Goal: Information Seeking & Learning: Understand process/instructions

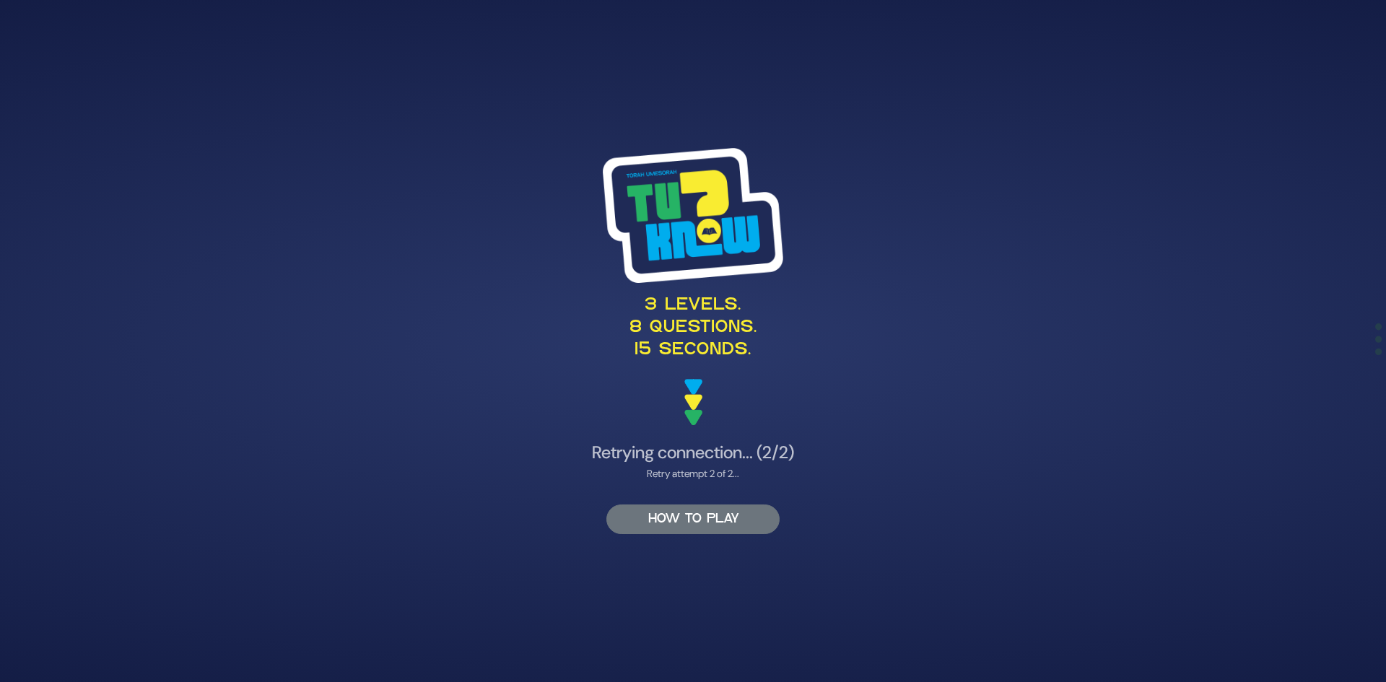
click at [675, 526] on button "HOW TO PLAY" at bounding box center [692, 520] width 173 height 30
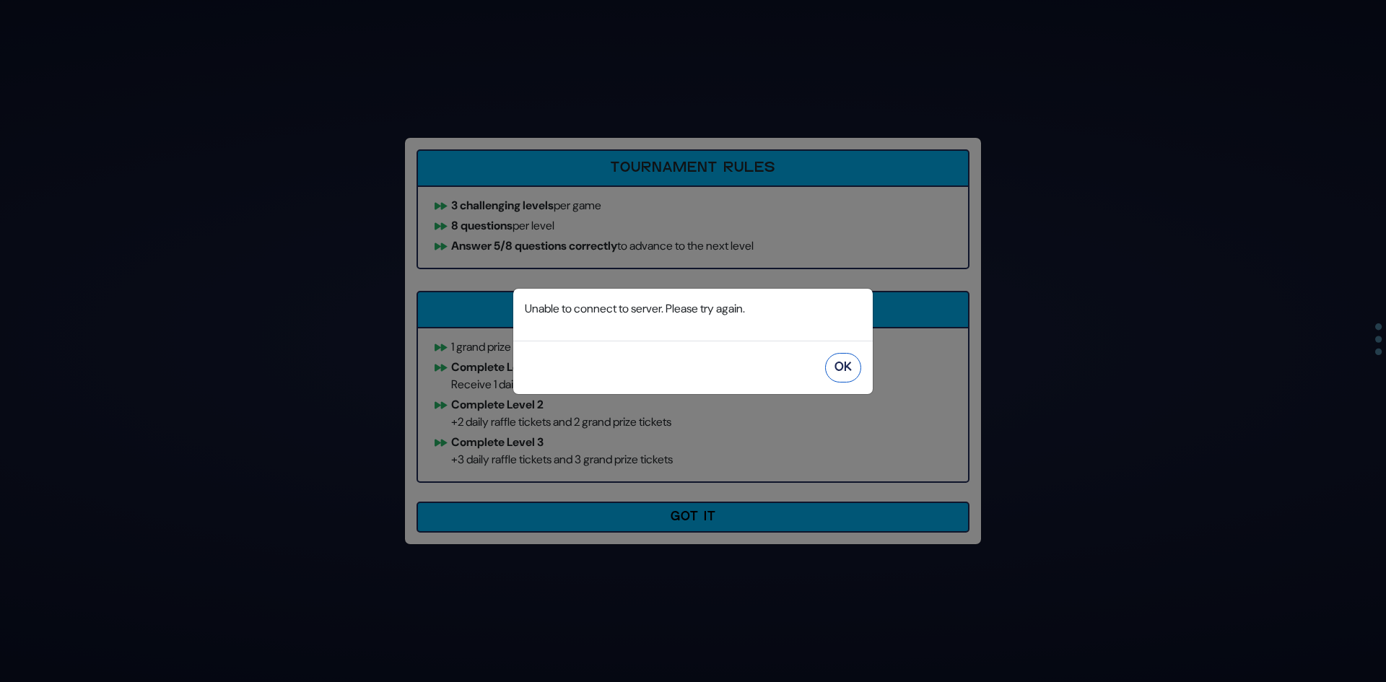
click at [836, 368] on button "OK" at bounding box center [843, 368] width 36 height 30
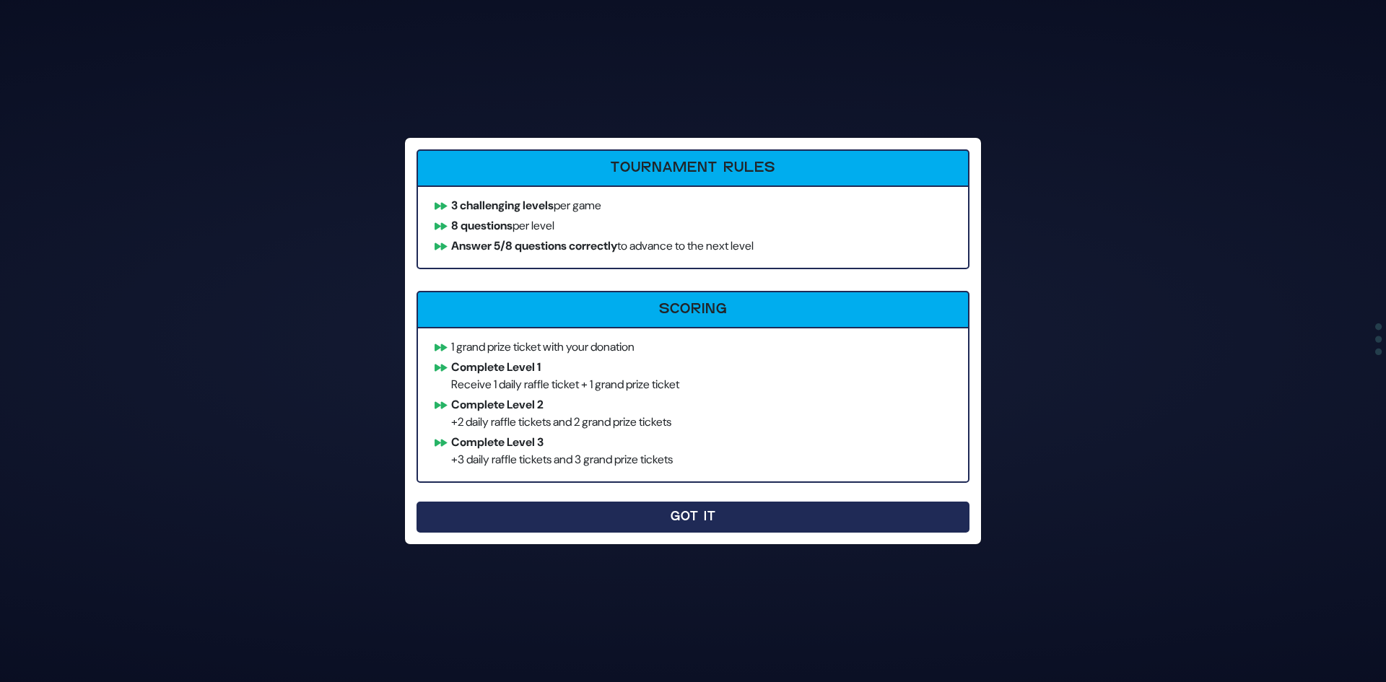
click at [608, 513] on button "Got It" at bounding box center [693, 517] width 553 height 31
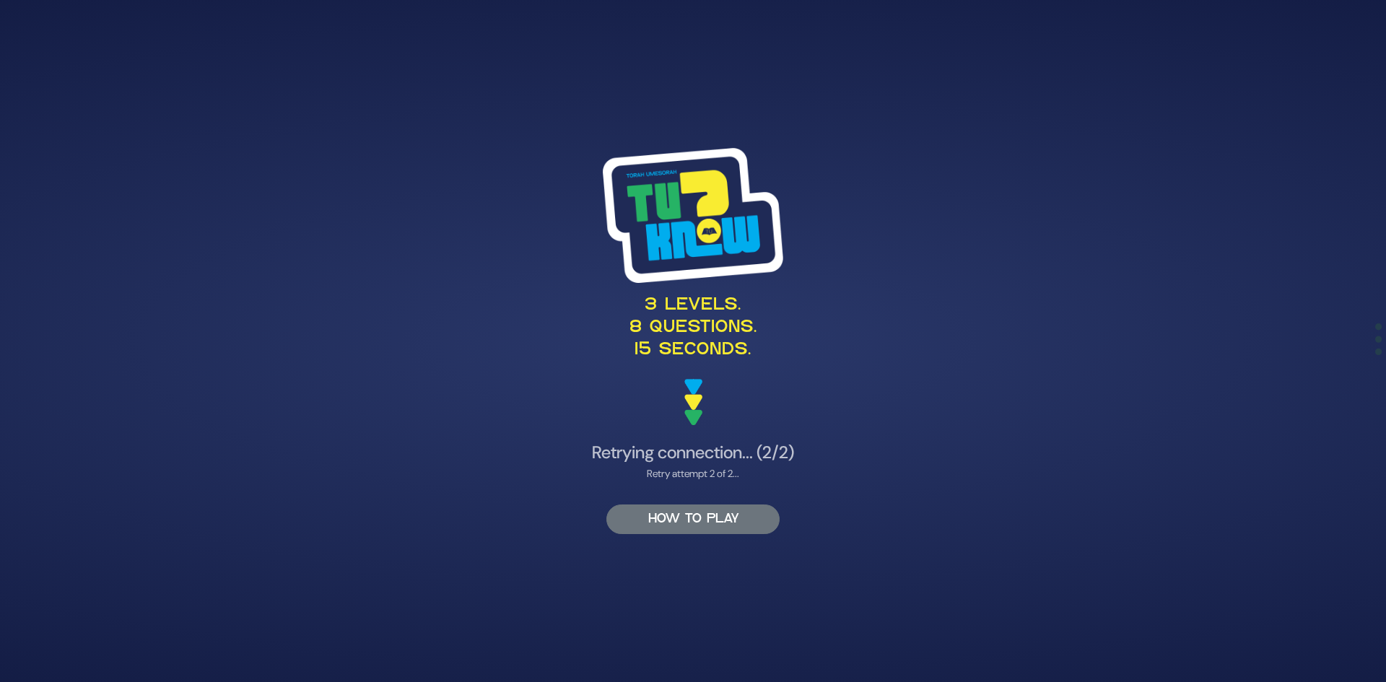
click at [671, 518] on button "HOW TO PLAY" at bounding box center [692, 520] width 173 height 30
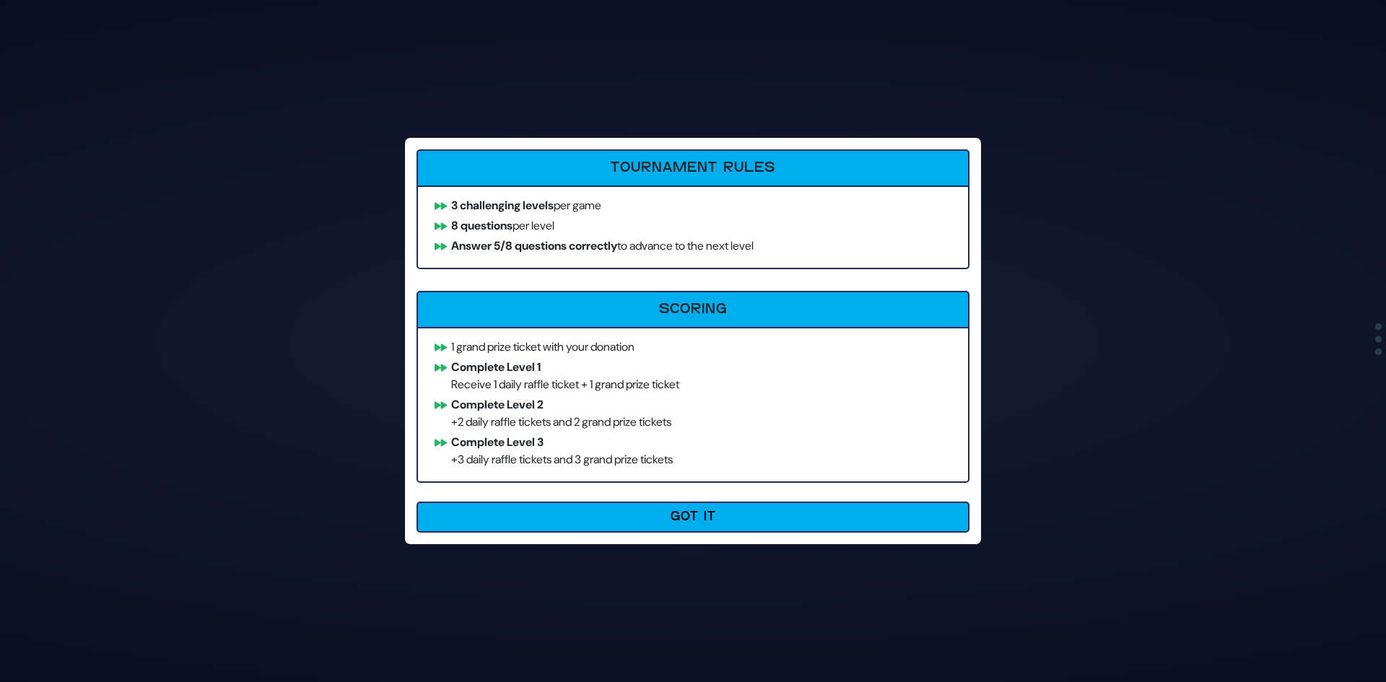
click at [671, 518] on button "Got It" at bounding box center [693, 517] width 553 height 31
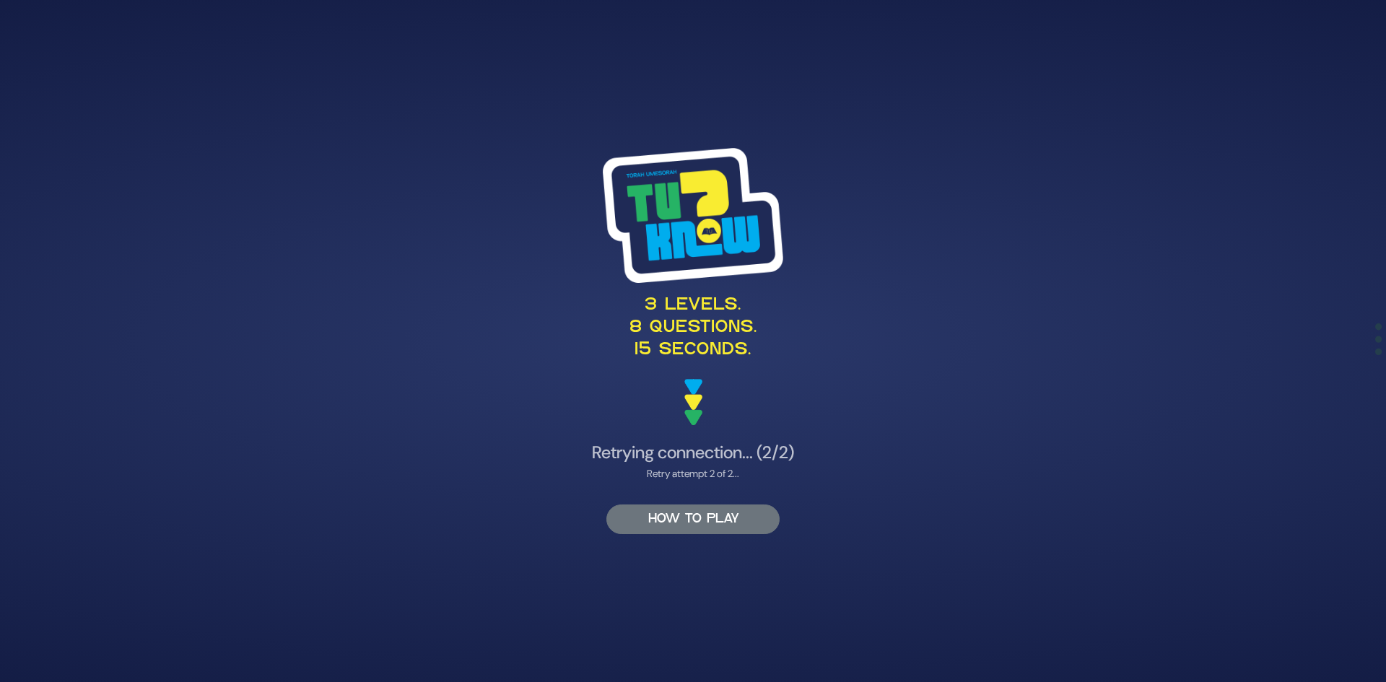
click at [671, 518] on button "HOW TO PLAY" at bounding box center [692, 520] width 173 height 30
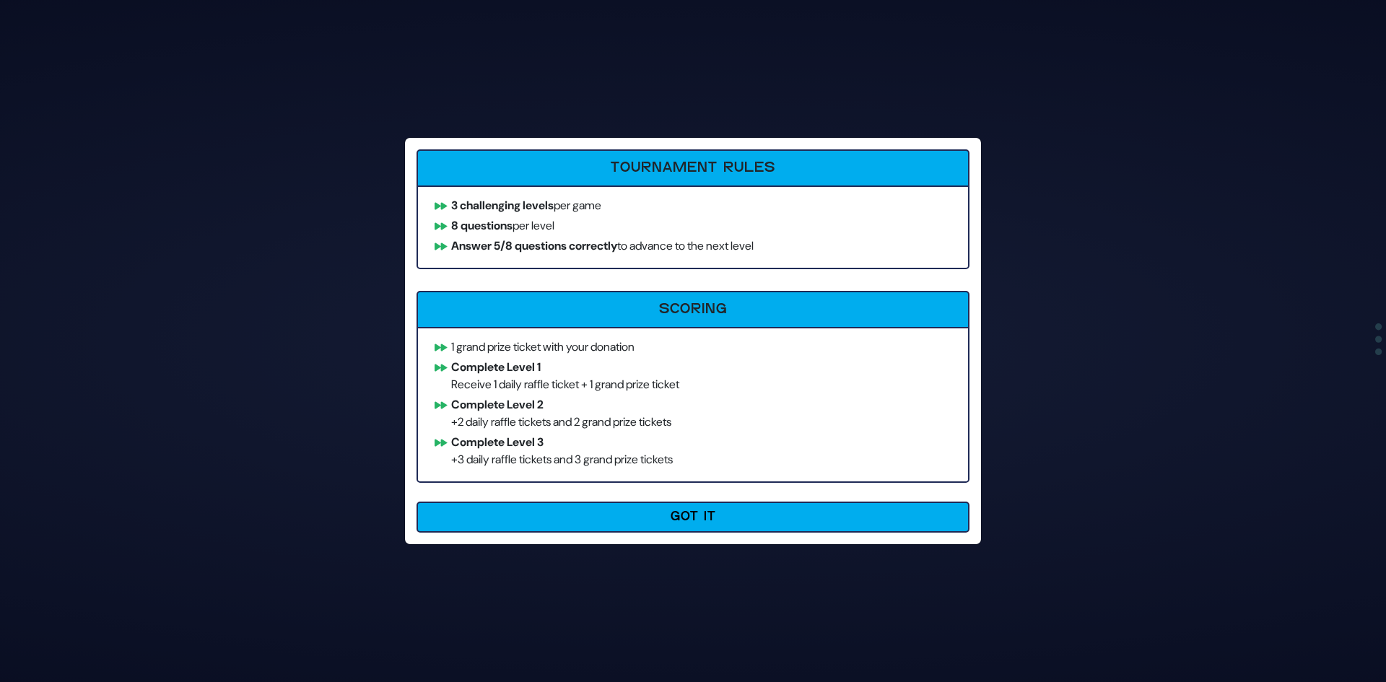
click at [667, 170] on h6 "Tournament Rules" at bounding box center [693, 168] width 533 height 17
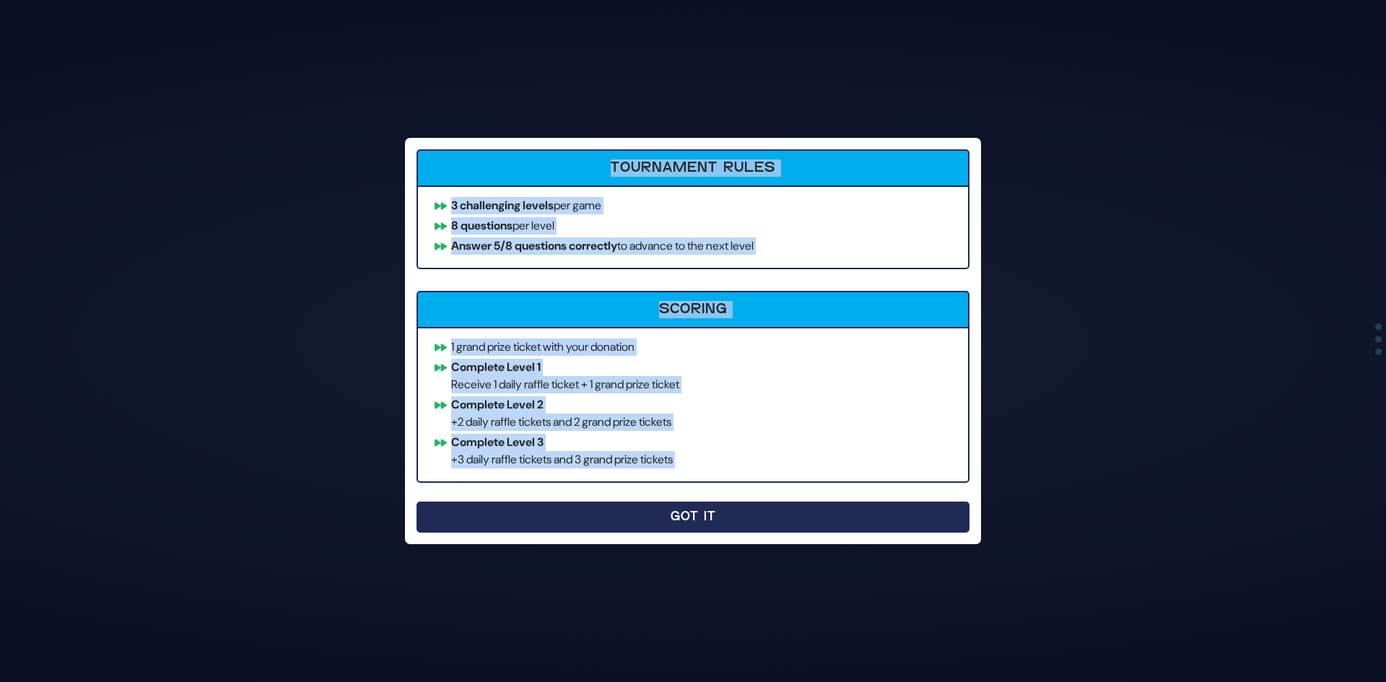
drag, startPoint x: 667, startPoint y: 170, endPoint x: 723, endPoint y: 510, distance: 344.5
click at [723, 510] on div "Tournament Rules 3 challenging levels per game 8 questions per level Answer 5/8…" at bounding box center [693, 341] width 576 height 406
click at [723, 510] on button "Got It" at bounding box center [693, 517] width 553 height 31
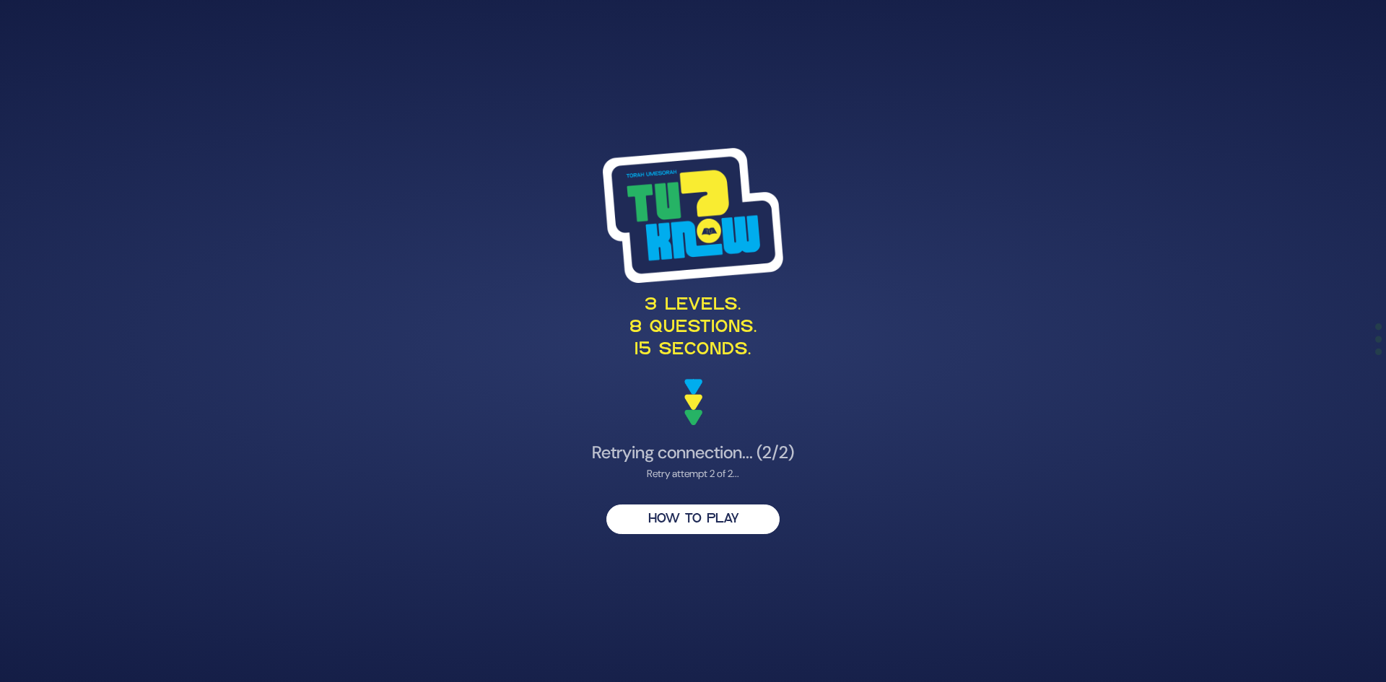
click at [723, 510] on button "HOW TO PLAY" at bounding box center [692, 520] width 173 height 30
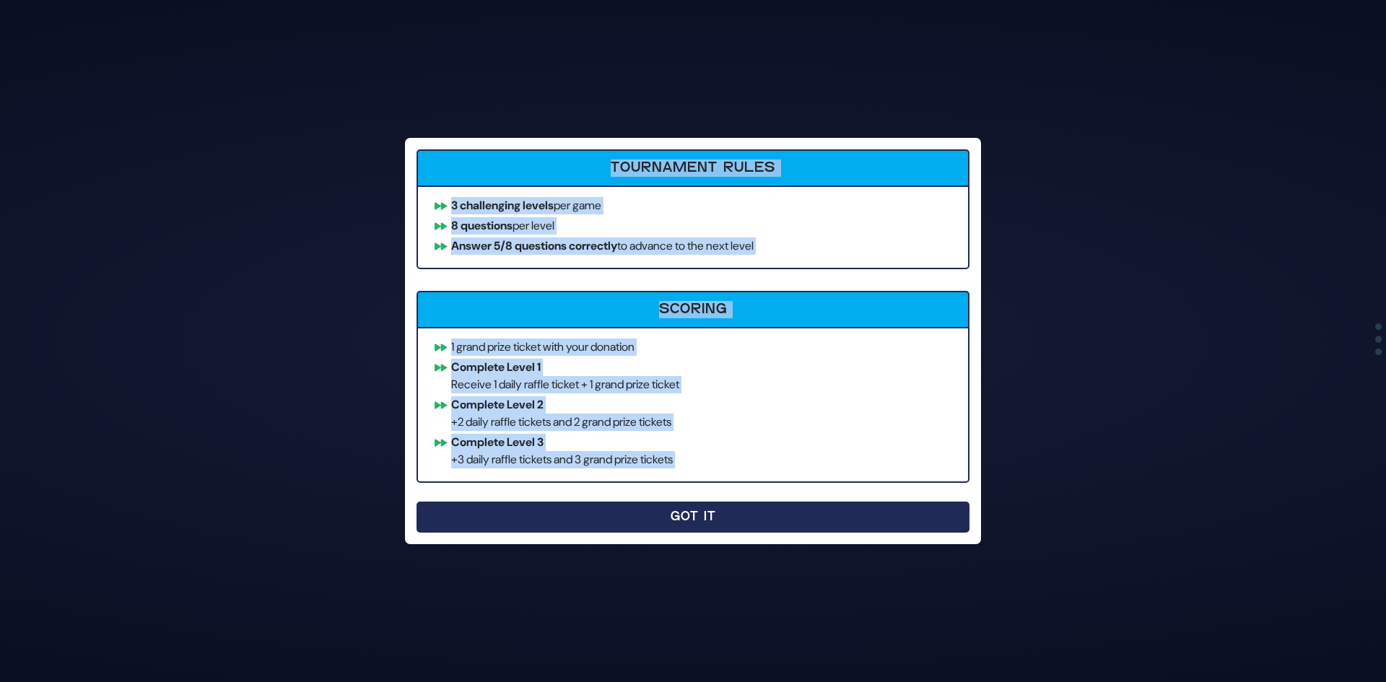
click at [718, 509] on button "Got It" at bounding box center [693, 517] width 553 height 31
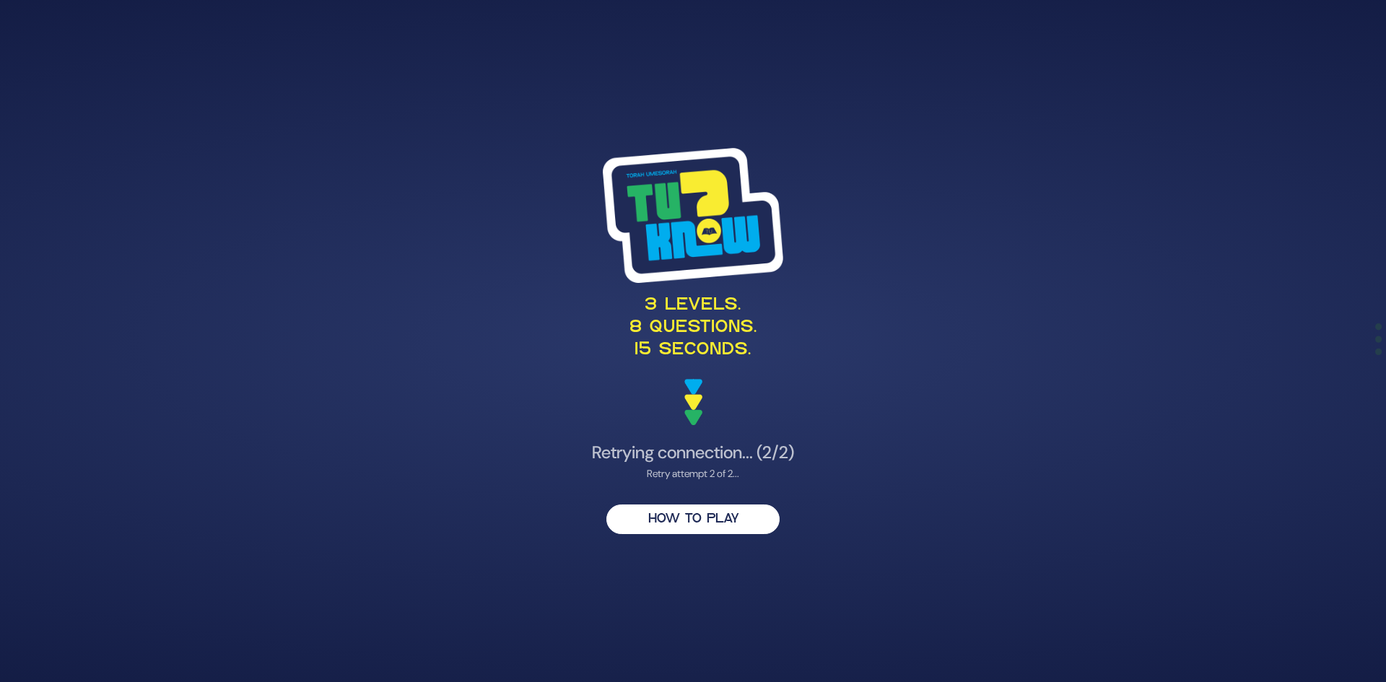
click at [697, 397] on img at bounding box center [693, 402] width 18 height 46
drag, startPoint x: 697, startPoint y: 397, endPoint x: 676, endPoint y: 298, distance: 101.1
click at [676, 298] on div "3 levels. 8 questions. 15 seconds." at bounding box center [693, 286] width 705 height 277
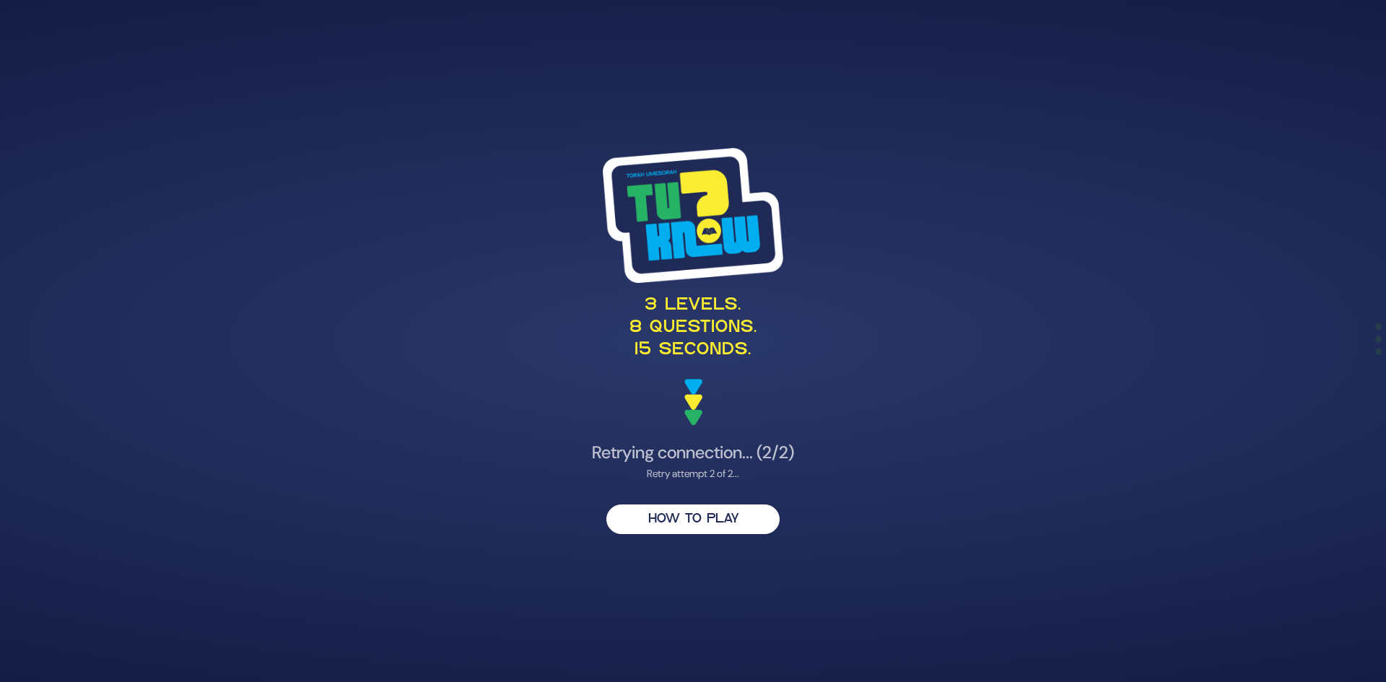
click at [676, 298] on p "3 levels. 8 questions. 15 seconds." at bounding box center [693, 329] width 705 height 68
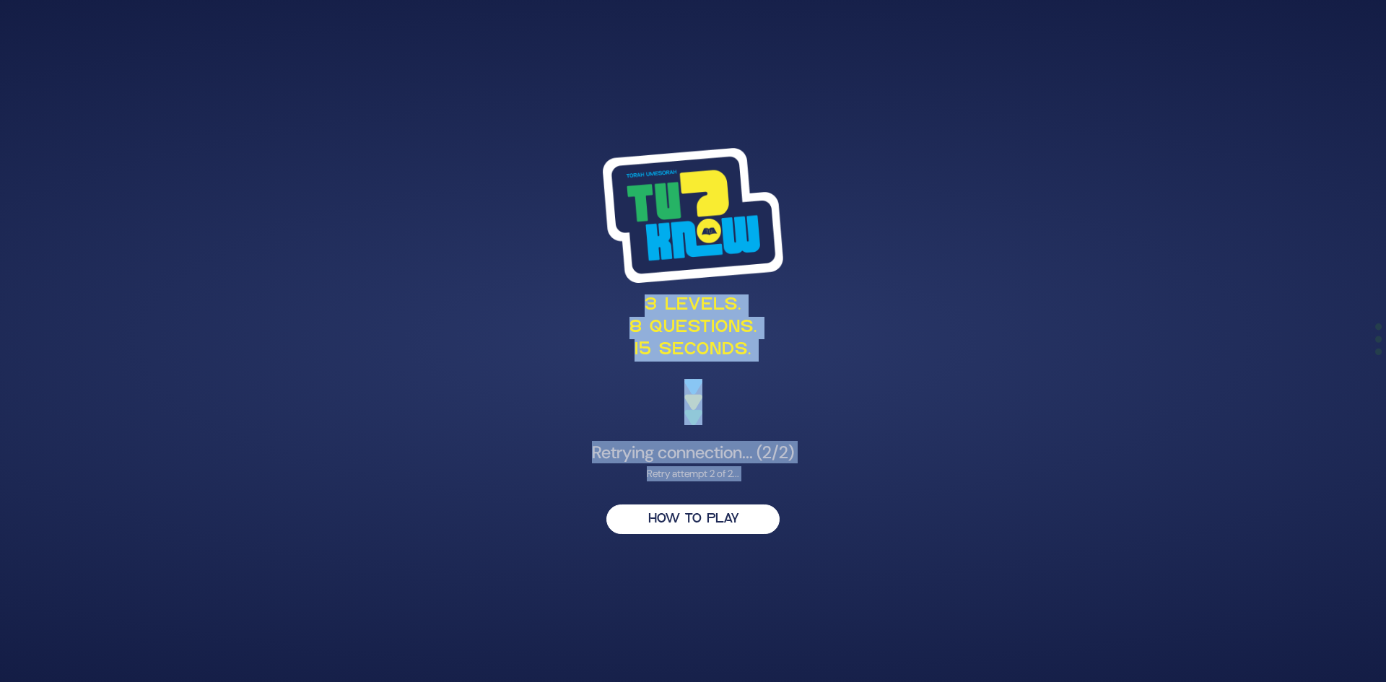
drag, startPoint x: 676, startPoint y: 298, endPoint x: 824, endPoint y: 463, distance: 221.3
click at [824, 463] on div "3 levels. 8 questions. 15 seconds. Retrying connection... (2/2) Retry attempt 2…" at bounding box center [692, 341] width 739 height 420
click at [824, 463] on h4 "Retrying connection... (2/2)" at bounding box center [693, 453] width 705 height 21
